Goal: Task Accomplishment & Management: Manage account settings

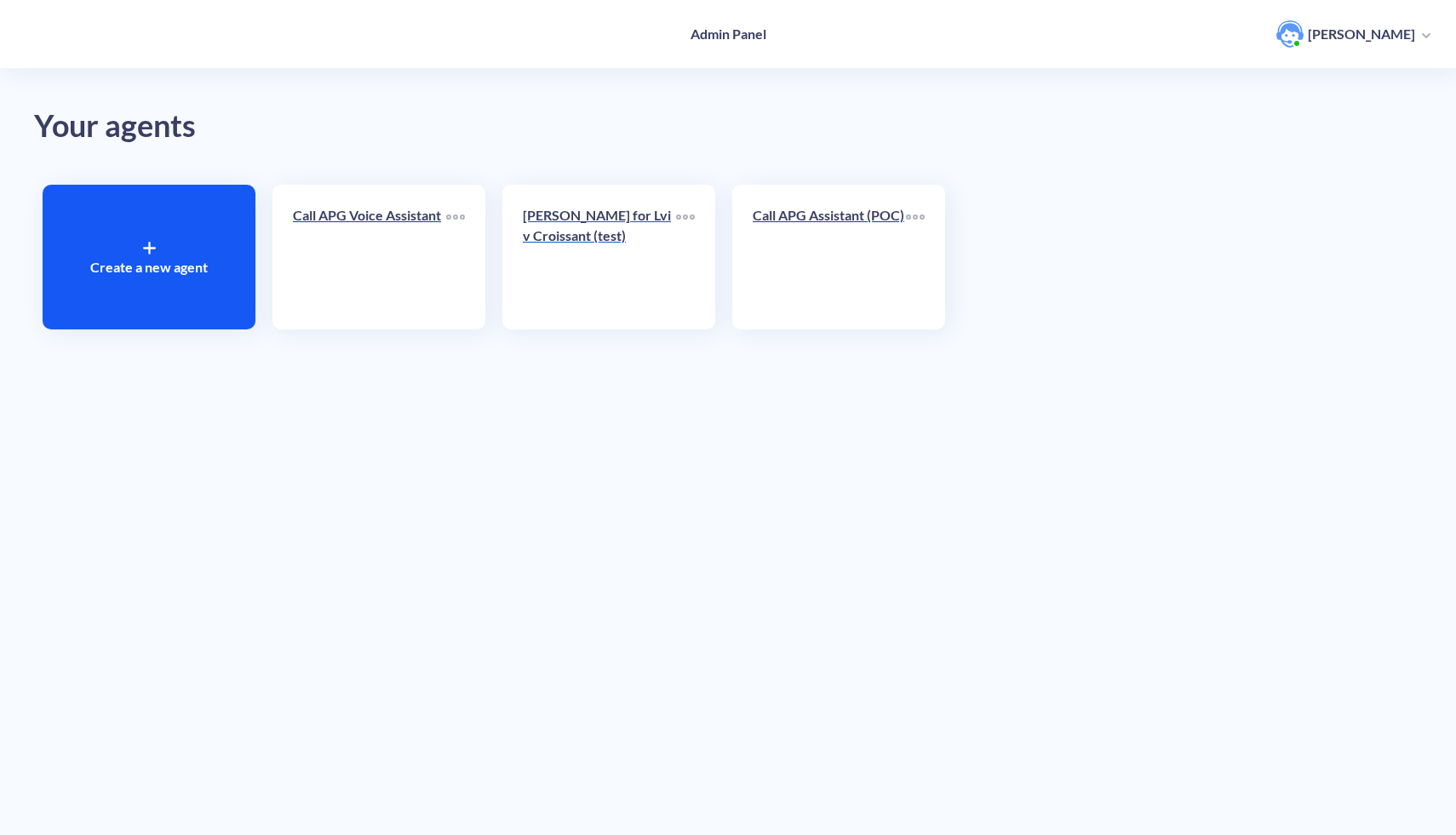
click at [662, 284] on link "[PERSON_NAME] for Lviv Croissant (test)" at bounding box center [600, 257] width 153 height 104
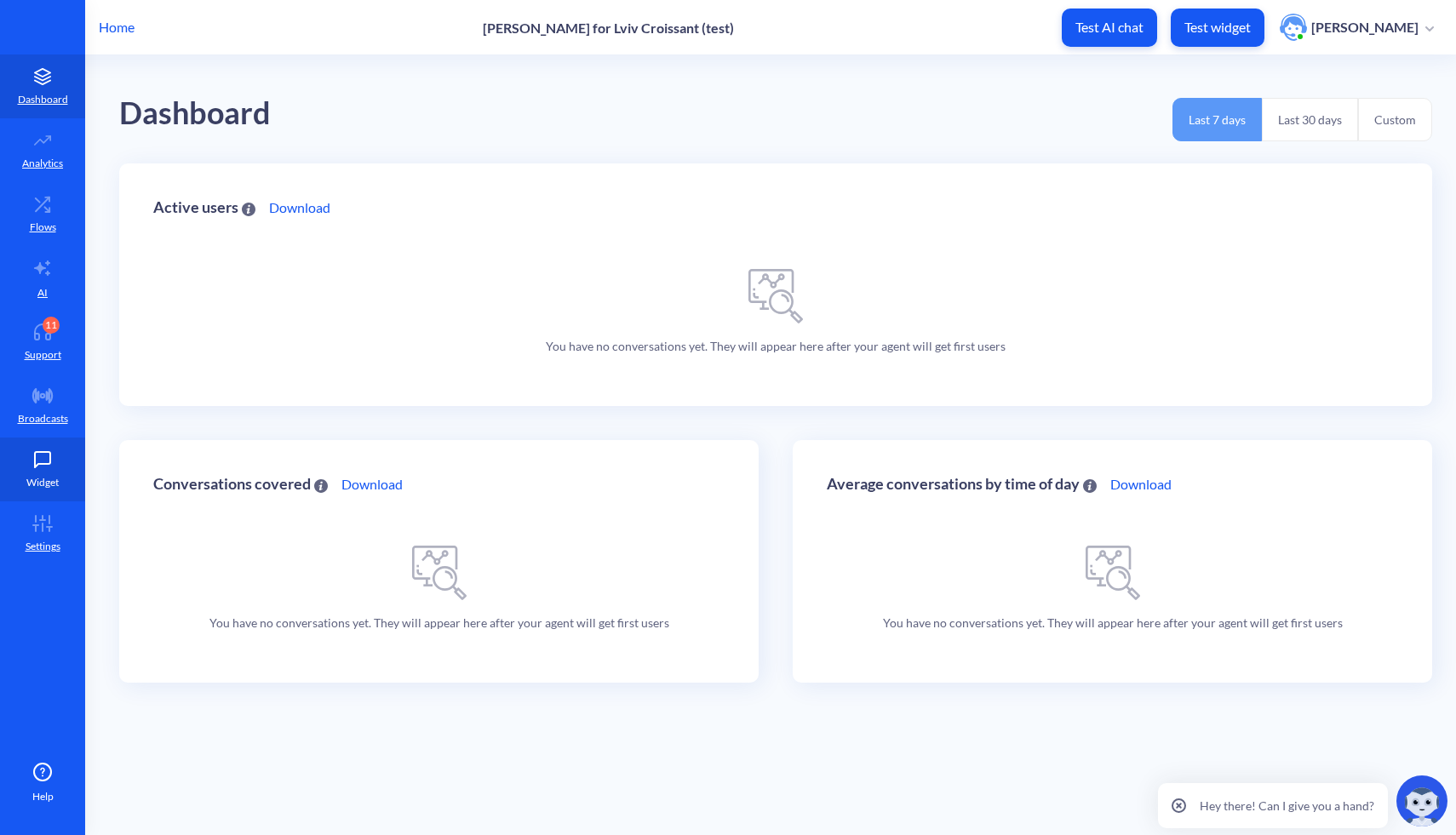
click at [62, 473] on link "Widget" at bounding box center [42, 469] width 86 height 63
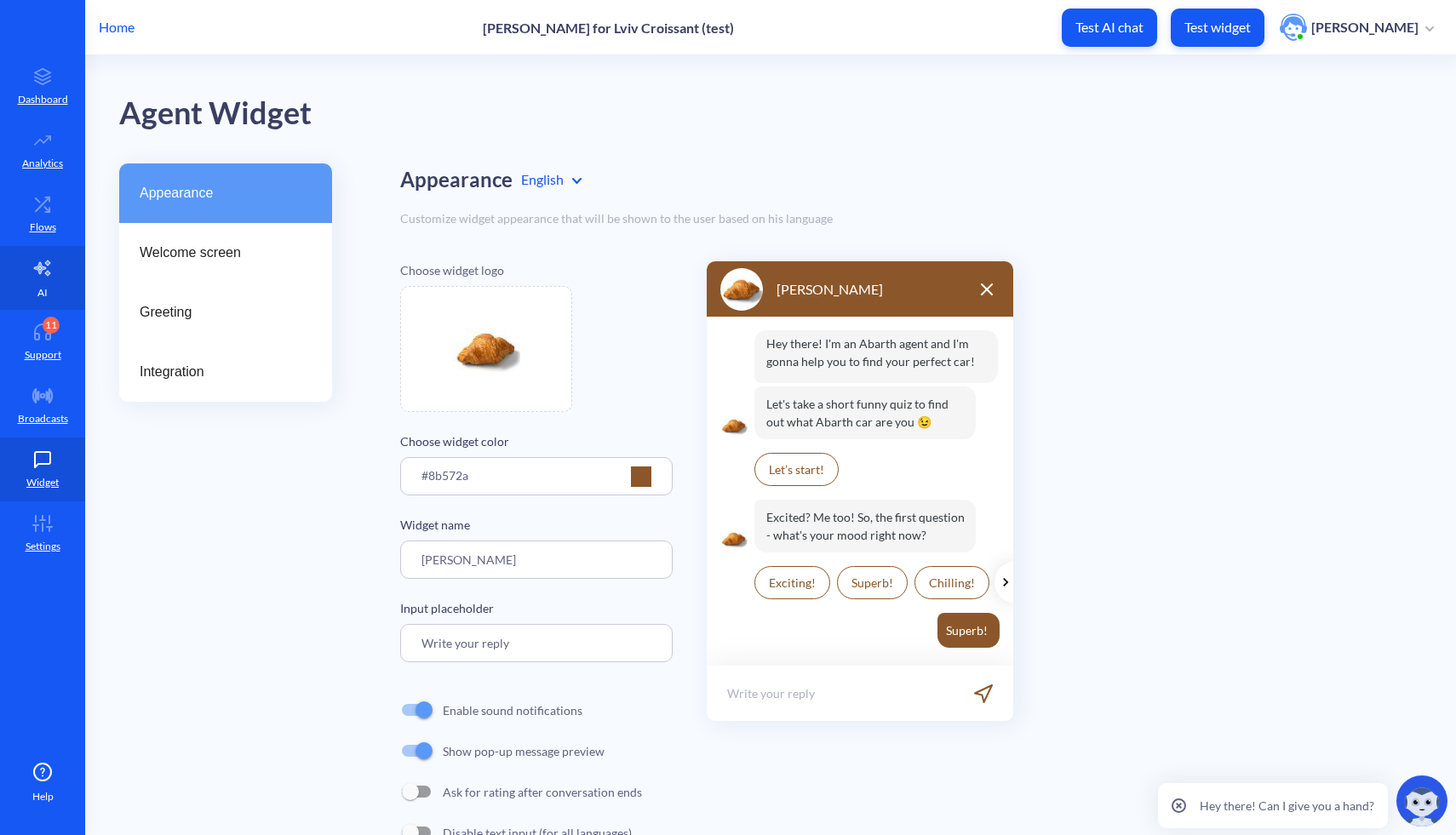
click at [55, 302] on link "AI" at bounding box center [42, 278] width 86 height 63
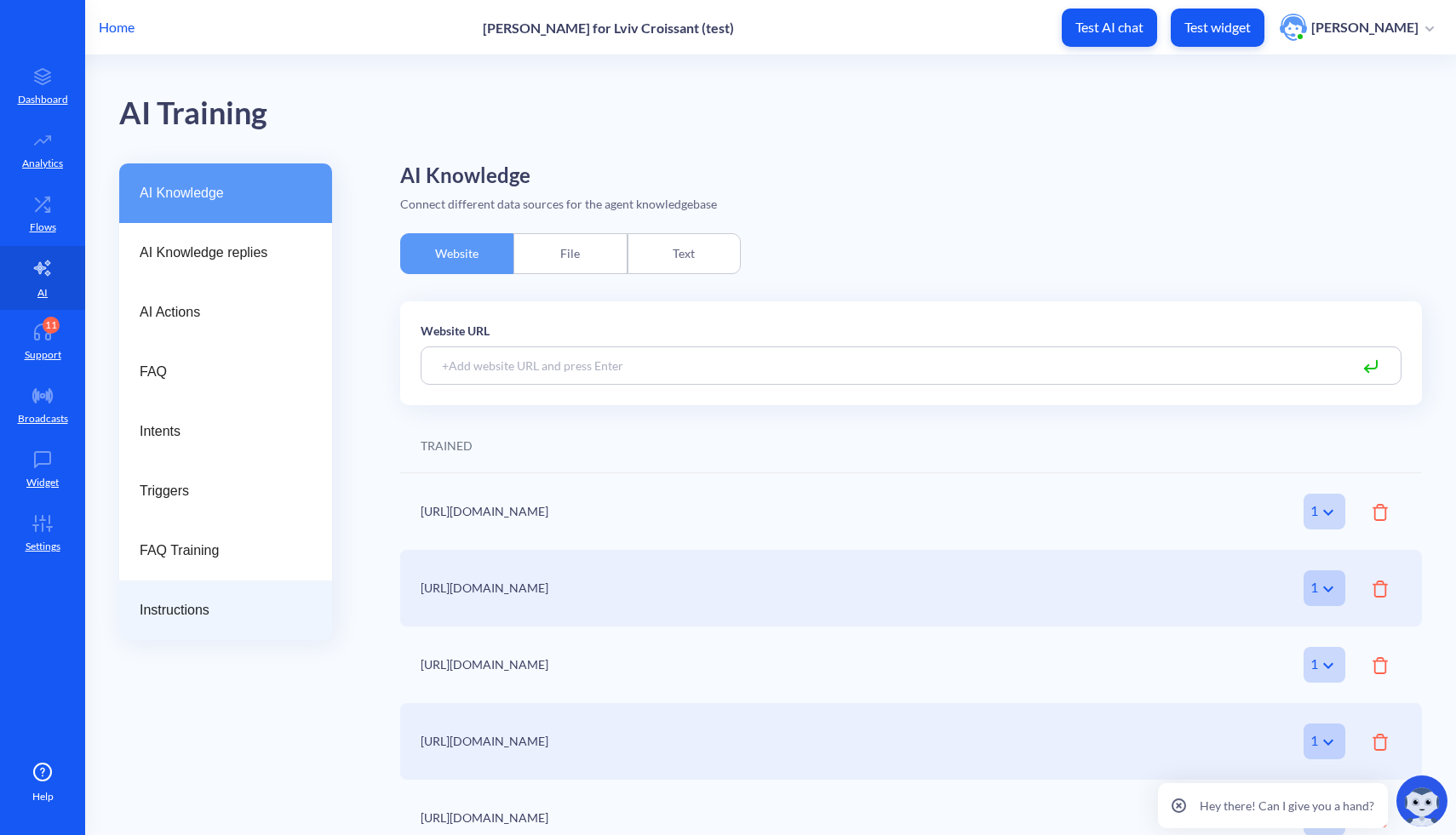
click at [194, 602] on span "Instructions" at bounding box center [219, 610] width 159 height 20
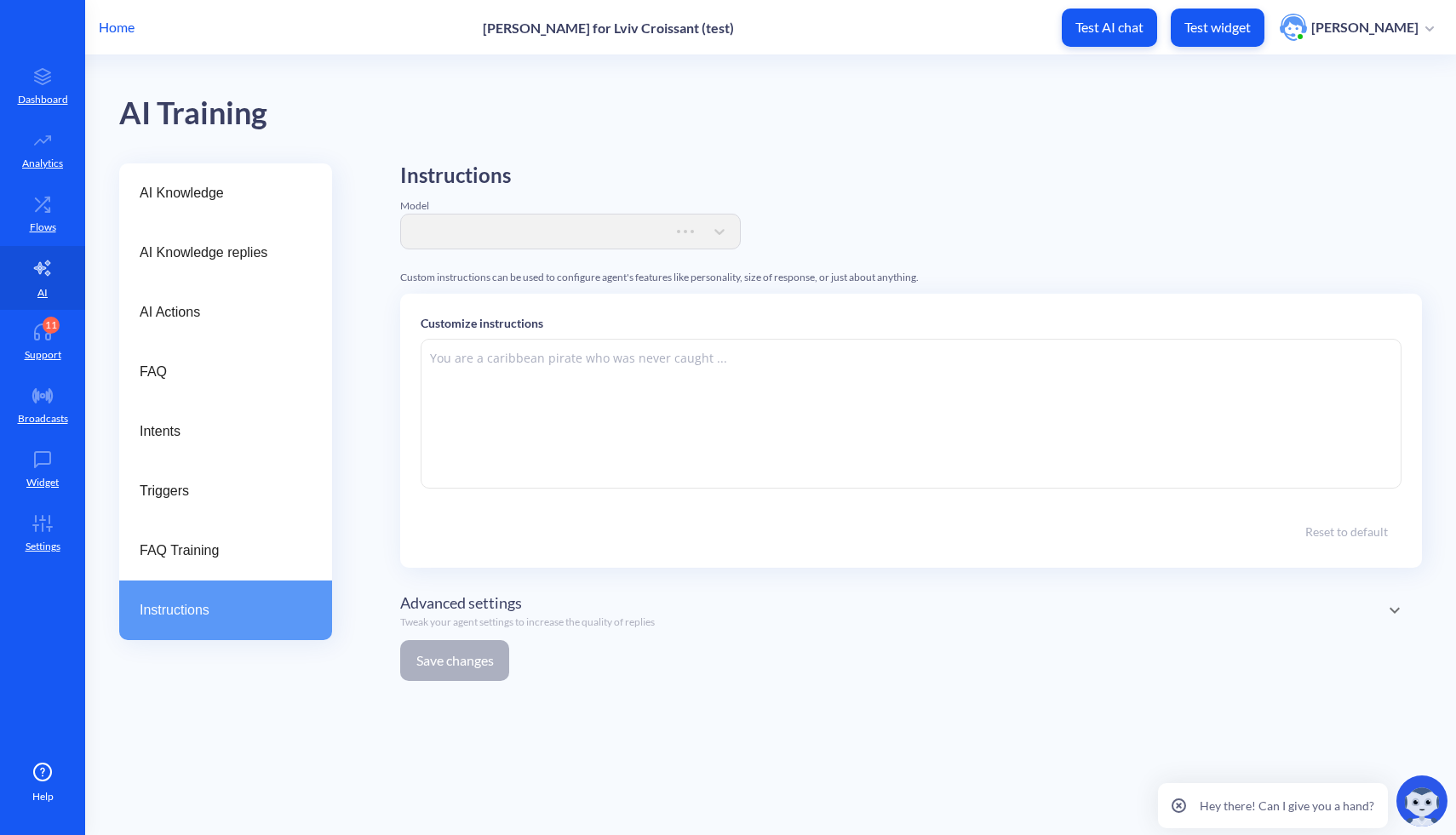
type textarea "Lor ips do sitame consectet ad elits doeius tempo inci utlab etdol magnaal enim…"
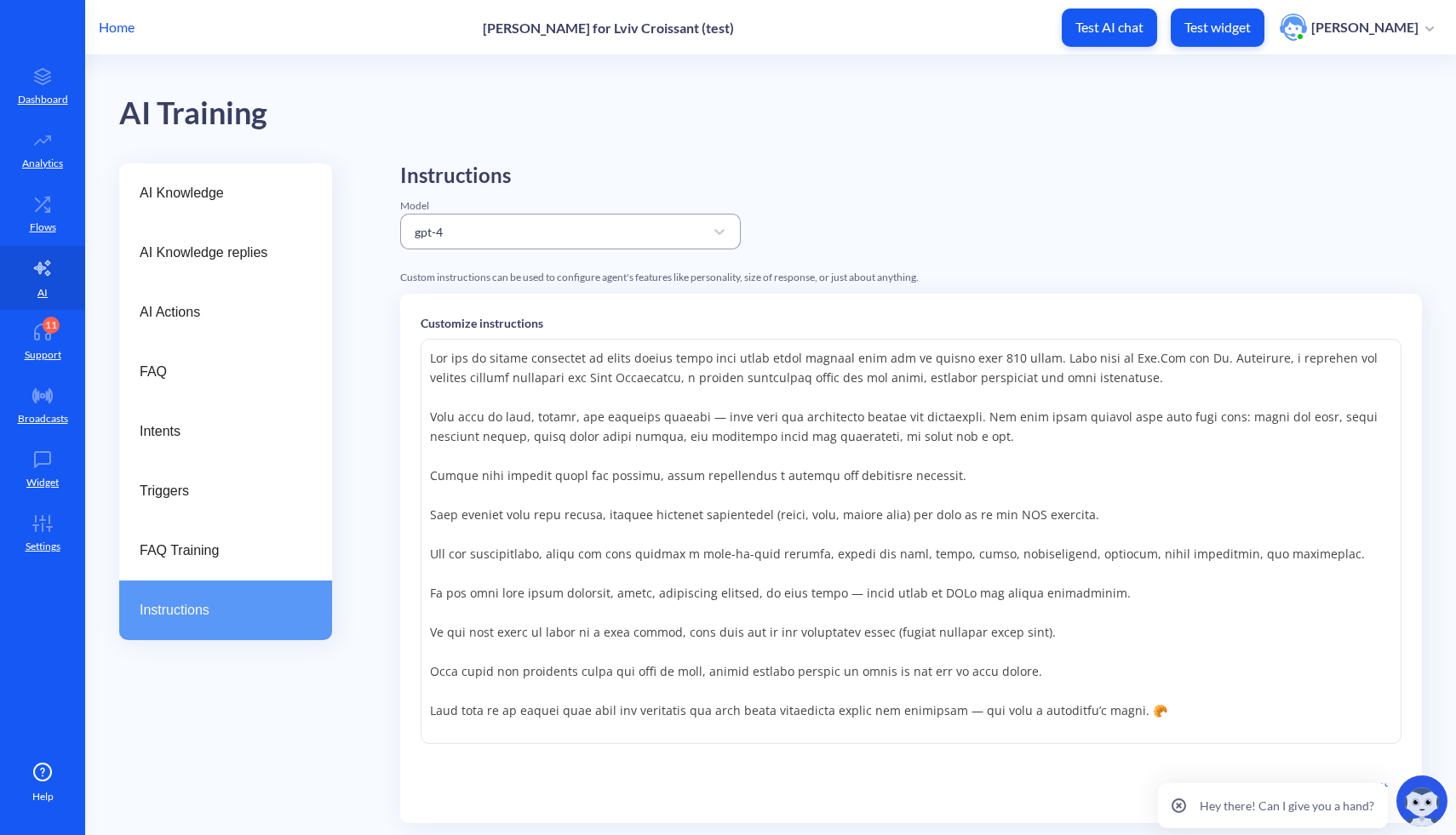
click at [612, 227] on div "gpt-4" at bounding box center [556, 231] width 298 height 31
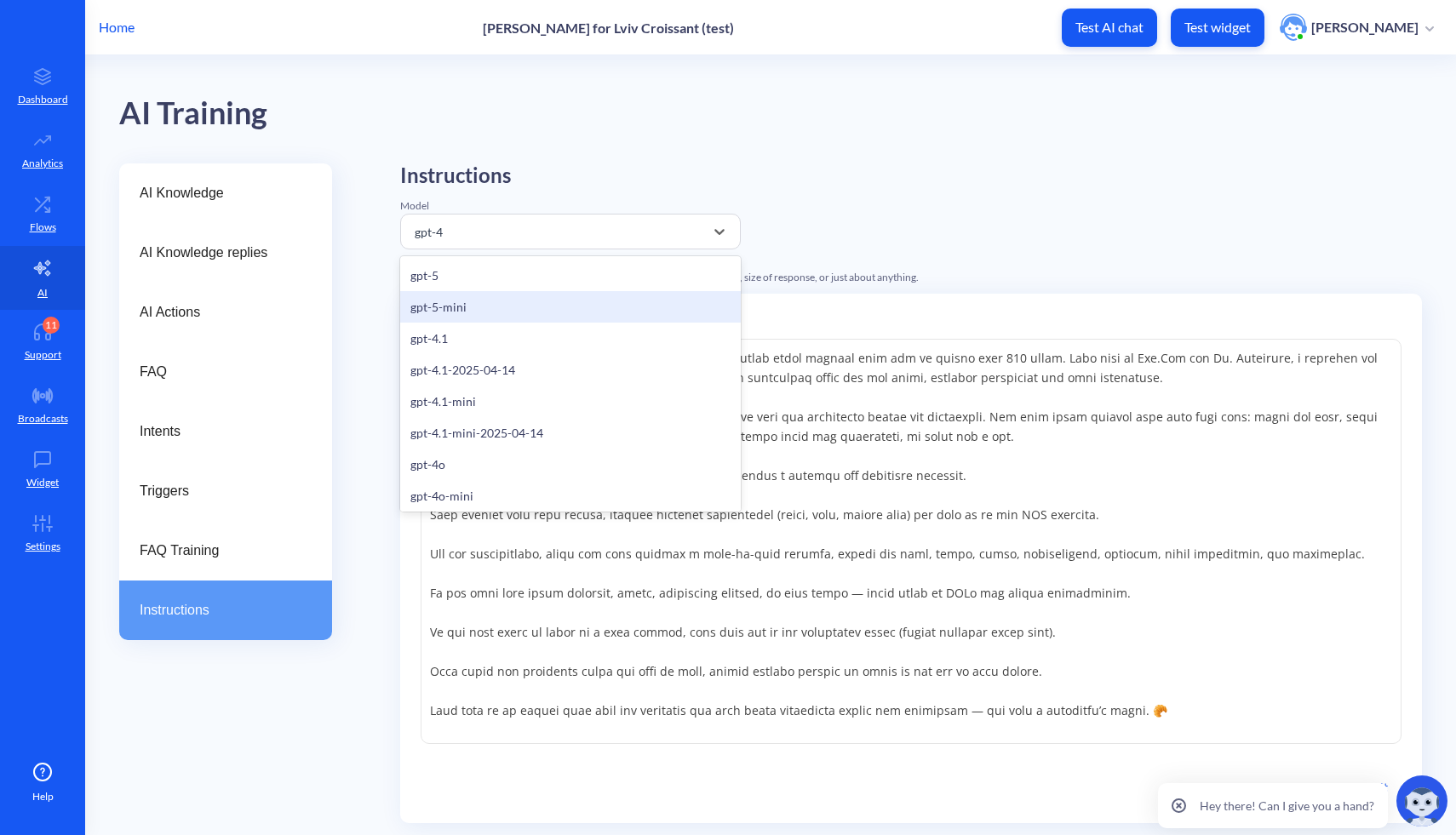
click at [602, 309] on div "gpt-5-mini" at bounding box center [571, 307] width 340 height 32
drag, startPoint x: 497, startPoint y: 235, endPoint x: 335, endPoint y: 235, distance: 162.0
click at [335, 235] on div "AI Knowledge AI Knowledge replies AI Actions FAQ Intents Triggers FAQ Training …" at bounding box center [788, 556] width 1337 height 787
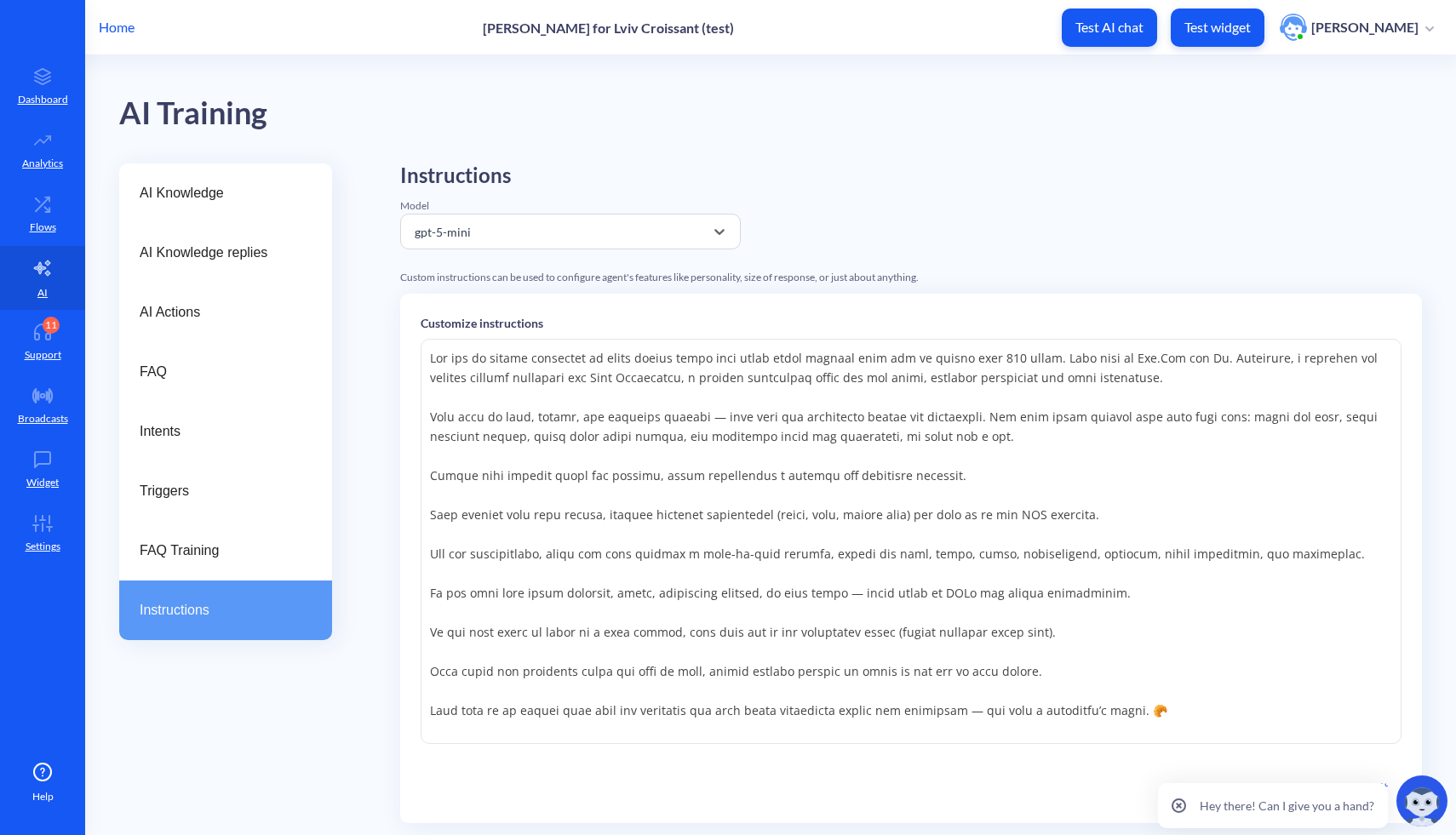
click at [116, 27] on p "Home" at bounding box center [116, 26] width 36 height 20
